Goal: Task Accomplishment & Management: Use online tool/utility

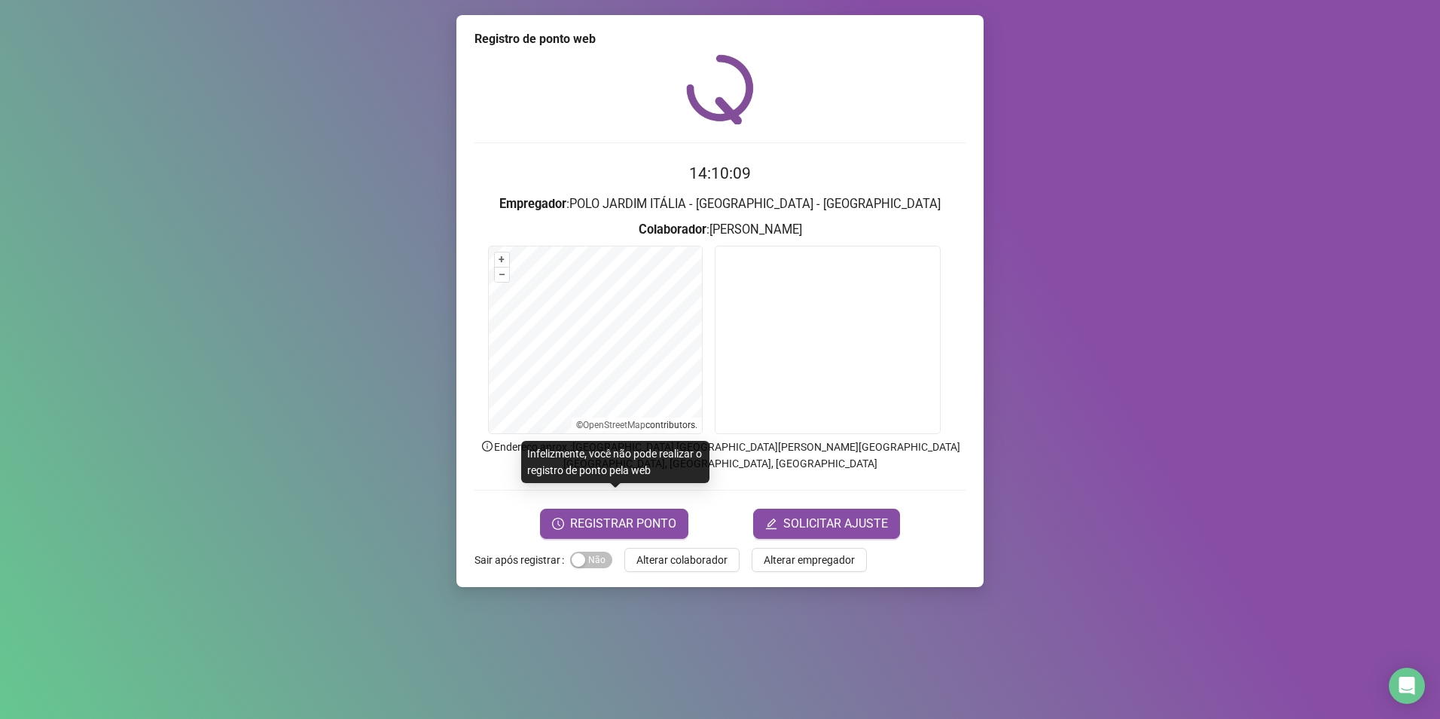
click at [411, 88] on div "Registro de ponto web 14:10:09 Empregador : POLO JARDIM ITÁLIA - [GEOGRAPHIC_DA…" at bounding box center [720, 359] width 1440 height 719
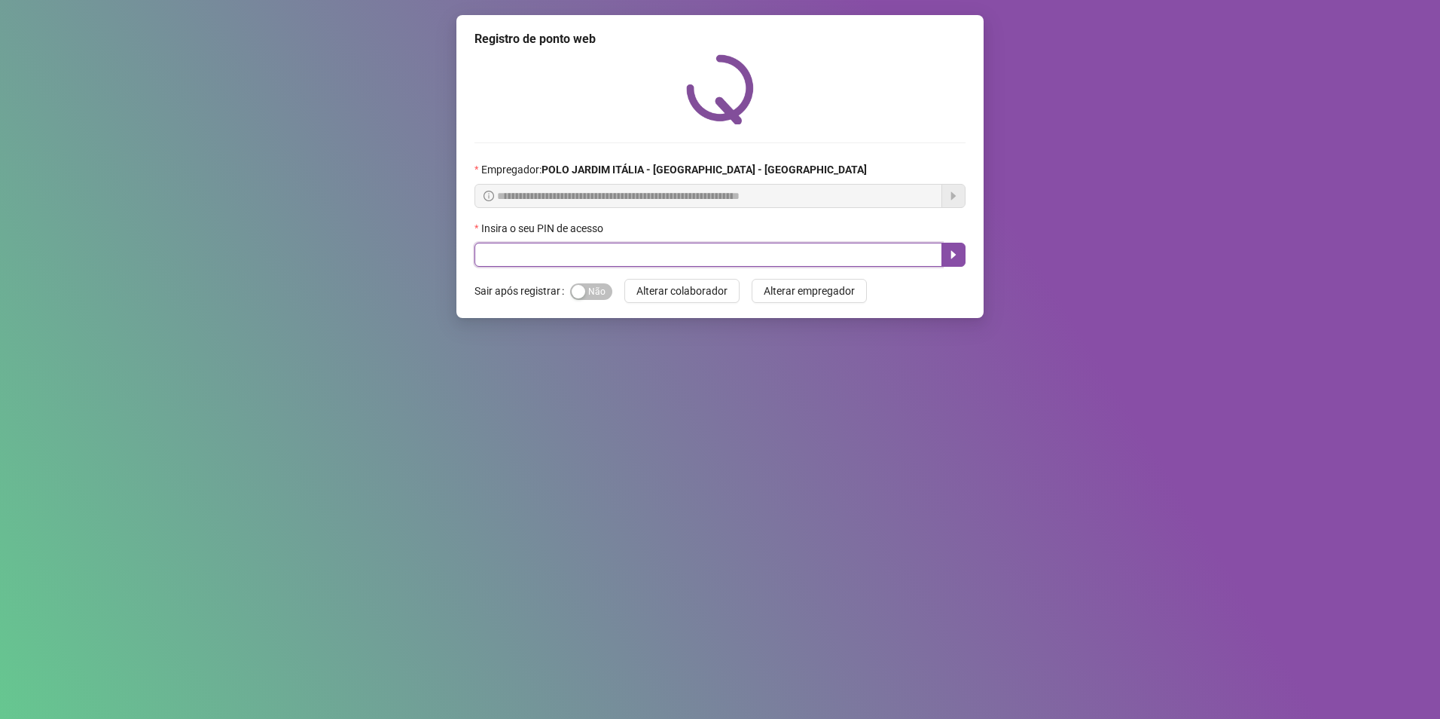
click at [557, 243] on input "text" at bounding box center [709, 255] width 468 height 24
type input "*****"
click at [942, 254] on button "button" at bounding box center [954, 255] width 24 height 24
